Goal: Navigation & Orientation: Find specific page/section

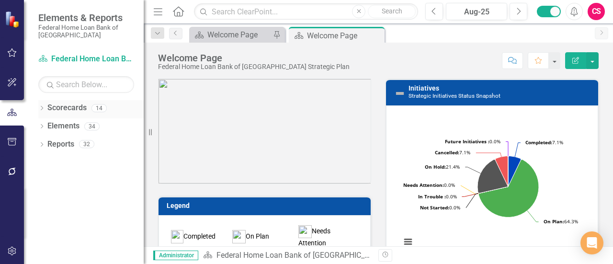
click at [69, 110] on link "Scorecards" at bounding box center [66, 108] width 39 height 11
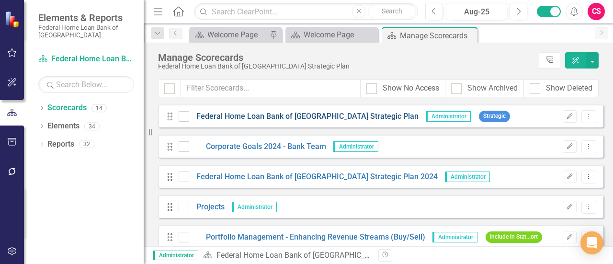
click at [242, 121] on link "Federal Home Loan Bank of [GEOGRAPHIC_DATA] Strategic Plan" at bounding box center [303, 116] width 229 height 11
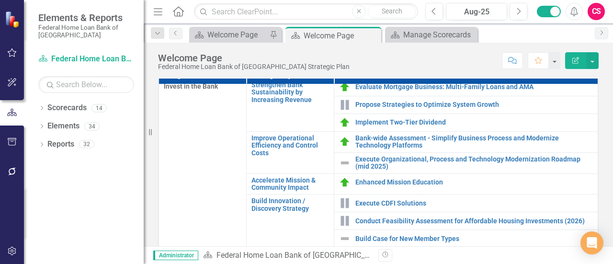
scroll to position [269, 0]
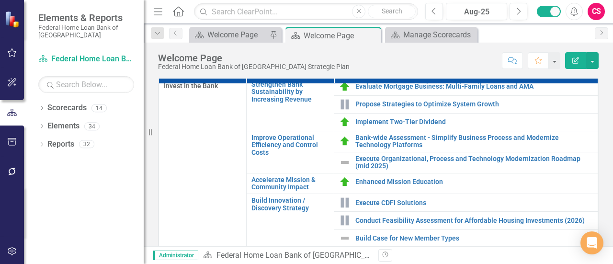
click at [597, 12] on div "CS" at bounding box center [596, 11] width 17 height 17
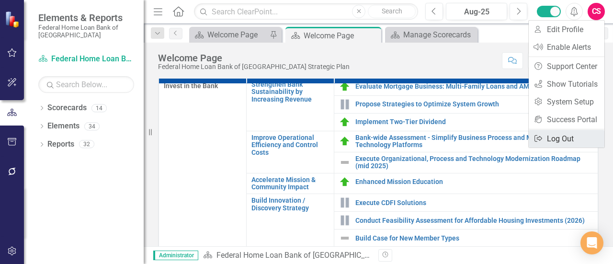
click at [560, 136] on link "Logout Log Out" at bounding box center [567, 139] width 76 height 18
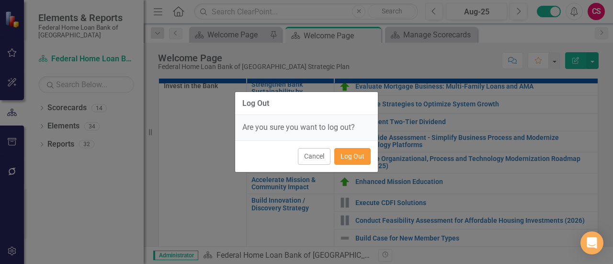
click at [349, 156] on button "Log Out" at bounding box center [352, 156] width 36 height 17
